Goal: Use online tool/utility: Use online tool/utility

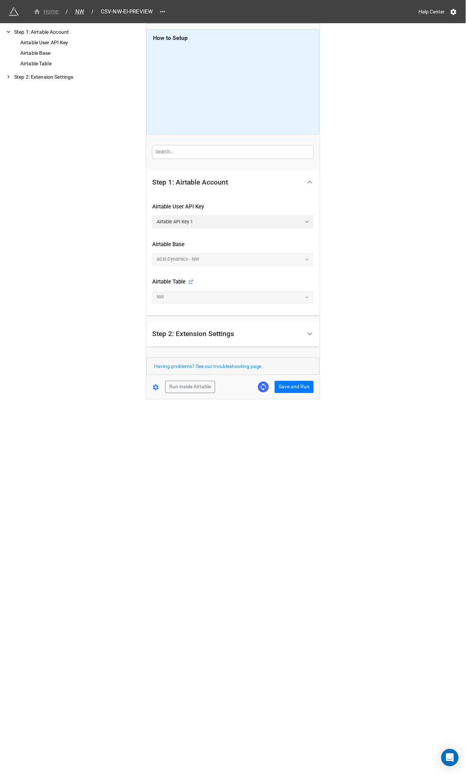
click at [54, 10] on div "Home" at bounding box center [45, 12] width 25 height 8
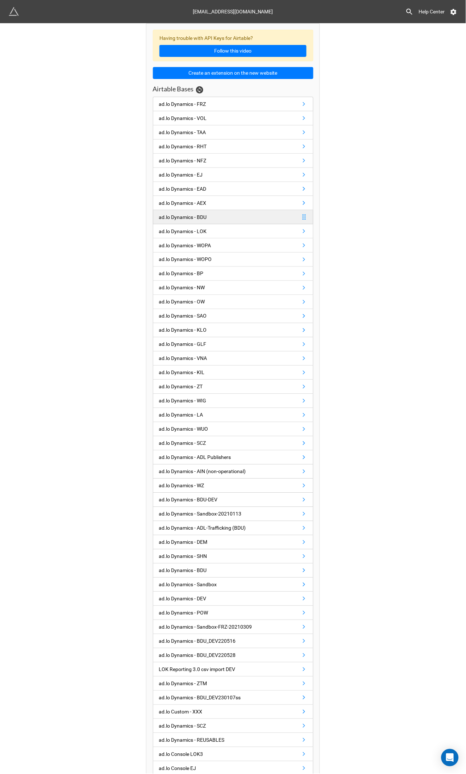
click at [198, 217] on div "ad.lo Dynamics - BDU" at bounding box center [183, 217] width 48 height 8
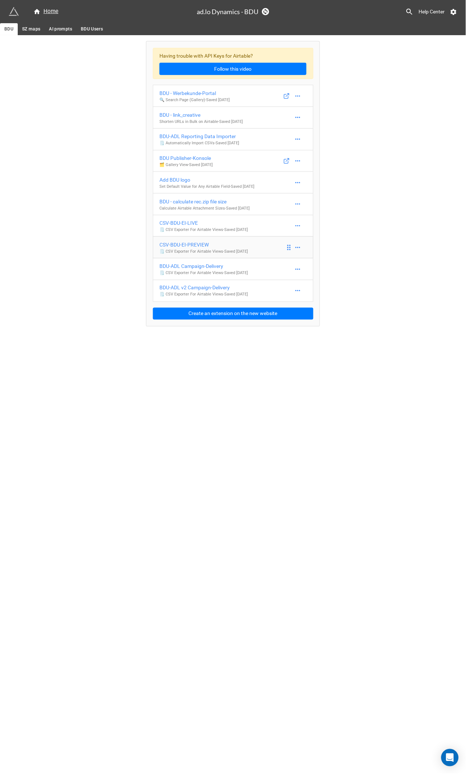
click at [203, 245] on div "CSV-BDU-EI-PREVIEW" at bounding box center [203, 245] width 88 height 8
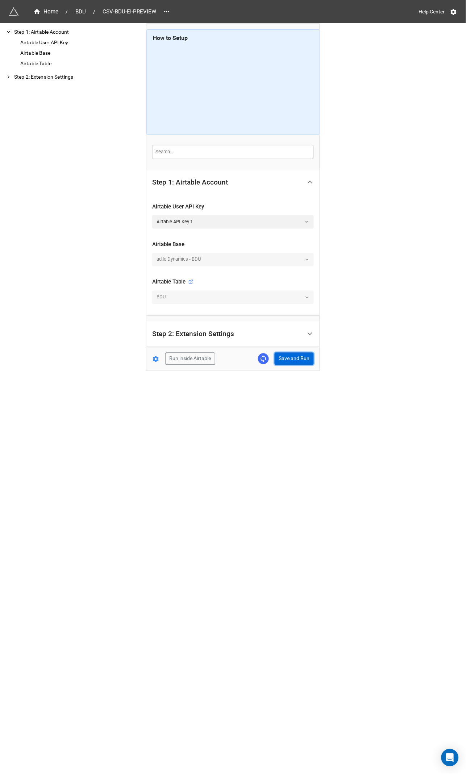
click at [291, 355] on button "Save and Run" at bounding box center [294, 359] width 39 height 12
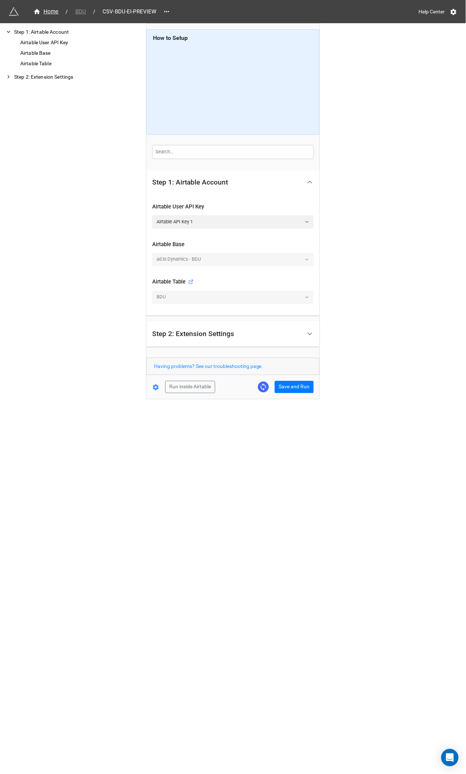
click at [76, 9] on span "BDU" at bounding box center [80, 12] width 19 height 8
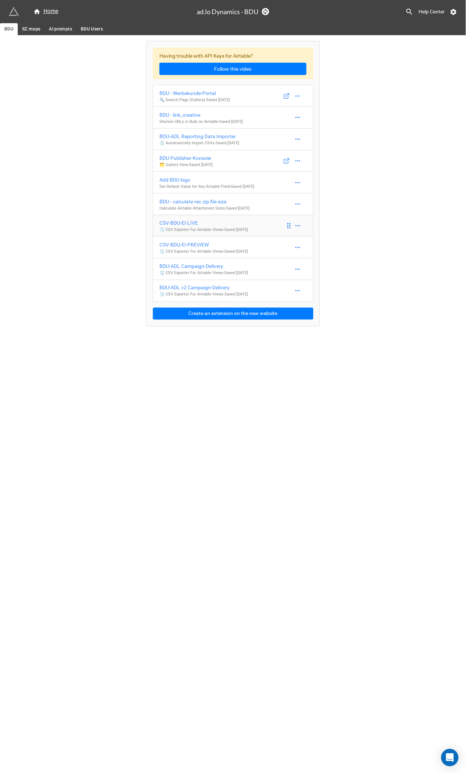
click at [191, 223] on div "CSV-BDU-EI-LIVE" at bounding box center [203, 223] width 88 height 8
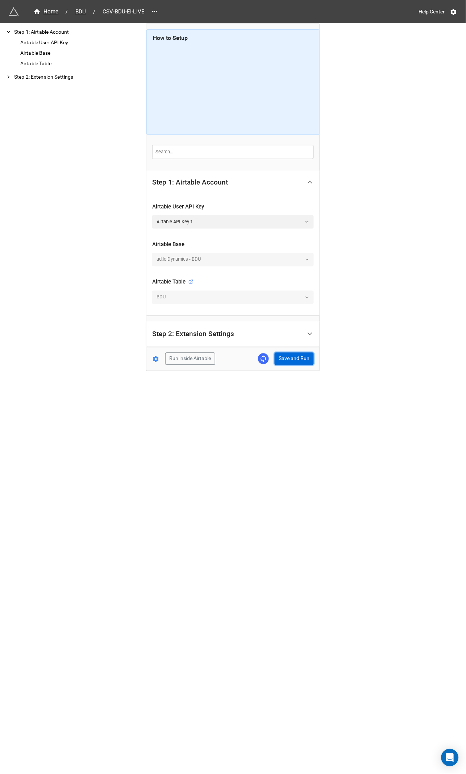
click at [299, 355] on button "Save and Run" at bounding box center [294, 359] width 39 height 12
